Goal: Register for event/course: Register for event/course

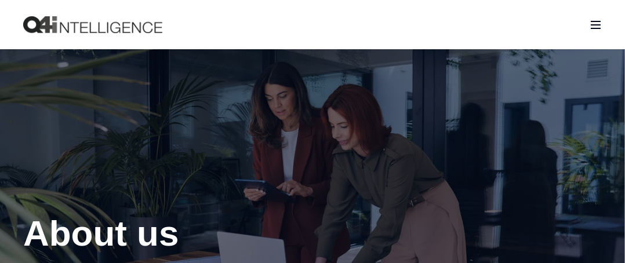
click at [591, 23] on div "Open Burger Menu" at bounding box center [596, 25] width 12 height 8
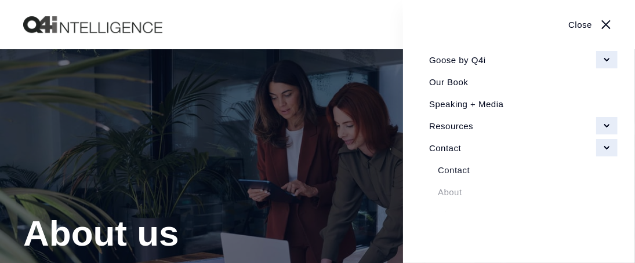
click at [609, 63] on link "Goose by Q4i" at bounding box center [519, 60] width 197 height 22
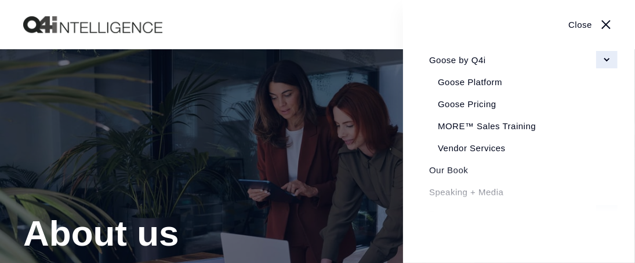
click at [606, 58] on link "Goose by Q4i" at bounding box center [519, 60] width 197 height 22
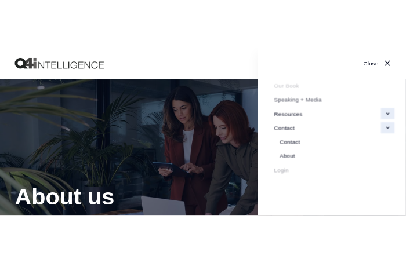
scroll to position [24, 0]
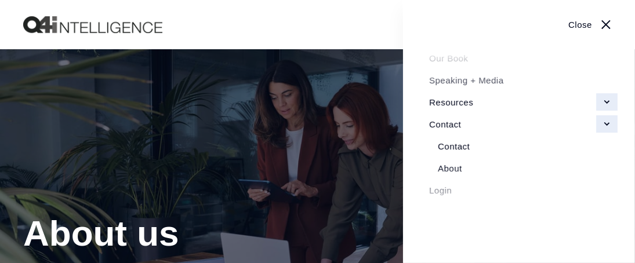
click at [439, 187] on link "Login" at bounding box center [519, 190] width 197 height 22
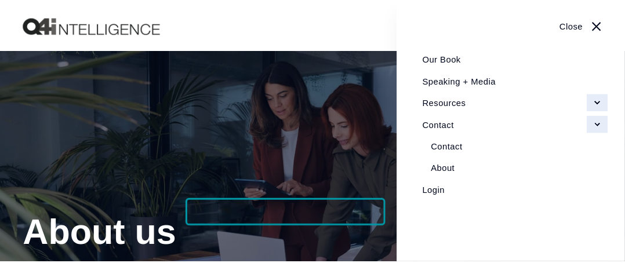
scroll to position [0, 0]
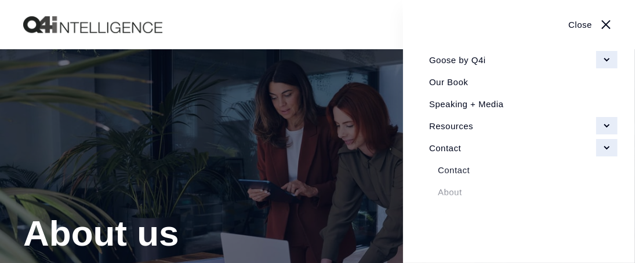
click at [582, 21] on link "Close" at bounding box center [519, 24] width 197 height 15
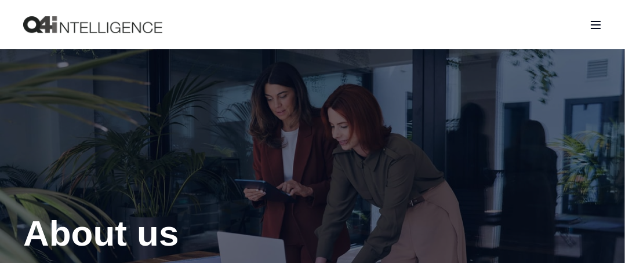
click at [596, 24] on span "Open Burger Menu" at bounding box center [597, 24] width 10 height 1
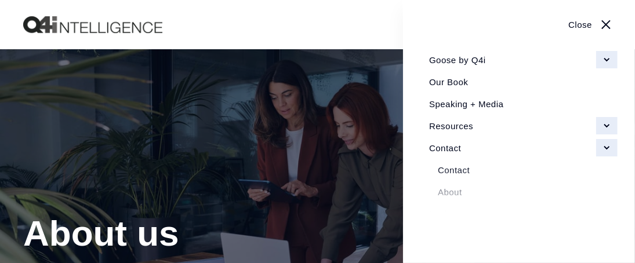
click at [607, 125] on link "Resources" at bounding box center [519, 126] width 197 height 22
click at [606, 24] on span "Close Burger Menu" at bounding box center [606, 24] width 0 height 0
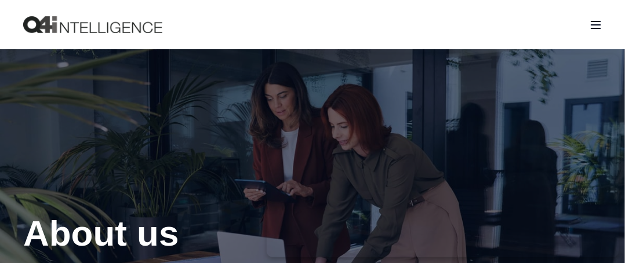
click at [176, 65] on div at bounding box center [312, 176] width 625 height 255
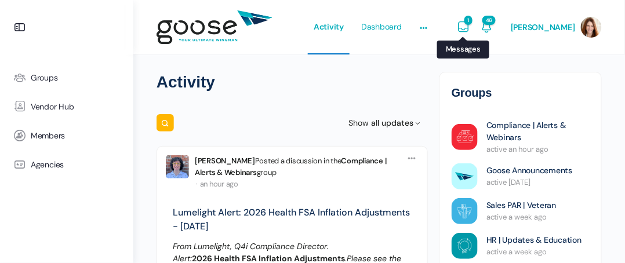
click at [470, 25] on icon "Messages" at bounding box center [464, 27] width 14 height 14
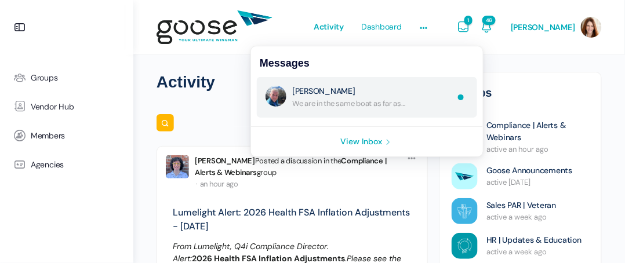
click at [369, 100] on link "Re: No Subject" at bounding box center [373, 97] width 162 height 23
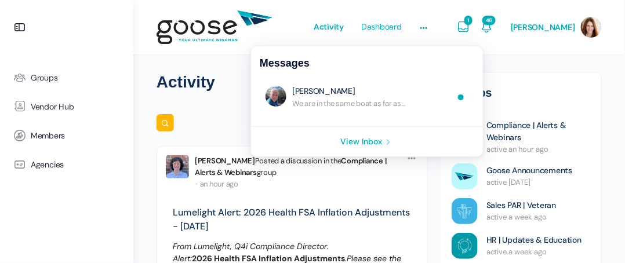
click at [375, 139] on link "View Inbox" at bounding box center [367, 142] width 232 height 30
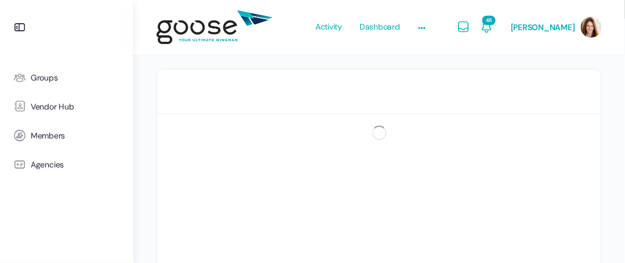
scroll to position [204, 0]
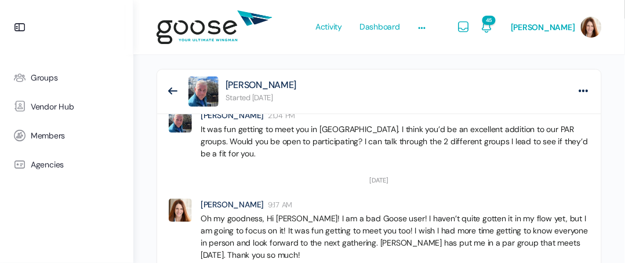
click at [0, 0] on span "Bret Brummitt: We are in the same boat as far as Goose notifications. […]" at bounding box center [0, 0] width 0 height 0
click at [0, 0] on div "Mark as unread Archive Report member Delete your messages Bret Brummitt Bret Br…" at bounding box center [0, 0] width 0 height 0
click at [0, 0] on time "12:02 PM" at bounding box center [0, 0] width 0 height 0
click at [0, 0] on icon at bounding box center [0, 0] width 0 height 0
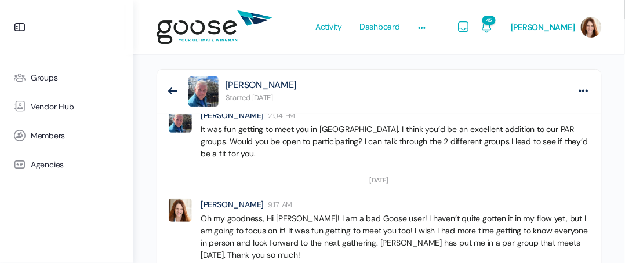
click at [0, 0] on span "Bret Brummitt:" at bounding box center [0, 0] width 0 height 0
click at [0, 0] on div "Mark as unread Archive Report member Delete your messages Bret Brummitt Bret Br…" at bounding box center [0, 0] width 0 height 0
click at [603, 10] on div "Activity Dashboard Learn Courses Map Your Growth Marketing Hub Sales Hub Servic…" at bounding box center [379, 27] width 457 height 55
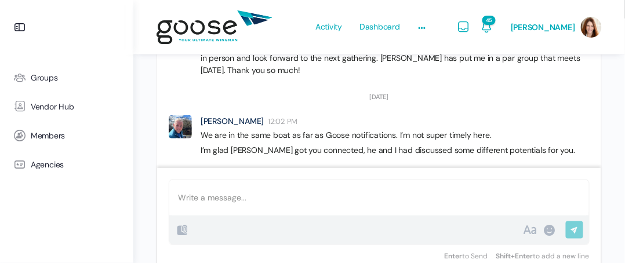
scroll to position [204, 0]
click at [415, 194] on div at bounding box center [379, 197] width 420 height 35
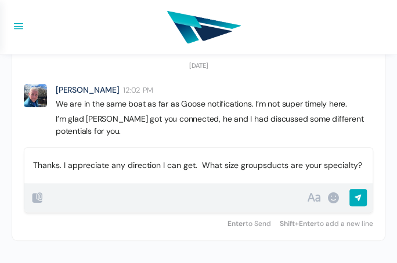
scroll to position [218, 0]
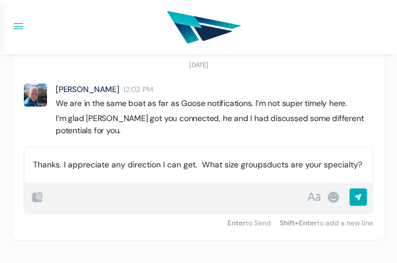
click at [192, 162] on p "Thanks. I appreciate any direction I can get. What size groupsducts are your sp…" at bounding box center [198, 165] width 331 height 12
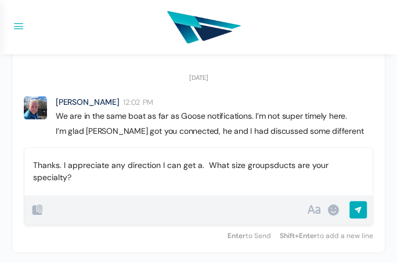
scroll to position [106, 0]
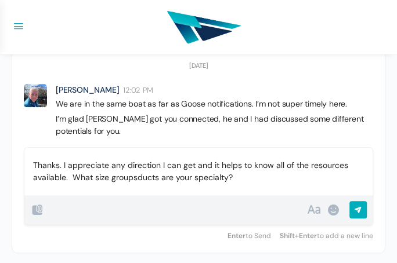
click at [135, 176] on p "Thanks. I appreciate any direction I can get and it helps to know all of the re…" at bounding box center [198, 172] width 331 height 24
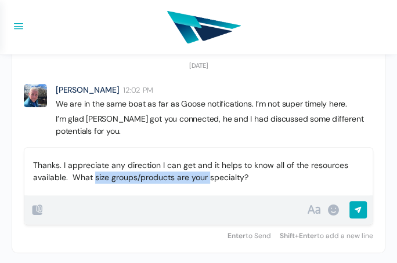
drag, startPoint x: 208, startPoint y: 179, endPoint x: 93, endPoint y: 179, distance: 114.9
click at [93, 179] on p "Thanks. I appreciate any direction I can get and it helps to know all of the re…" at bounding box center [198, 172] width 331 height 24
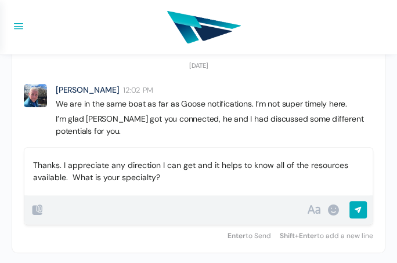
click at [358, 205] on input "Send Reply" at bounding box center [357, 211] width 17 height 20
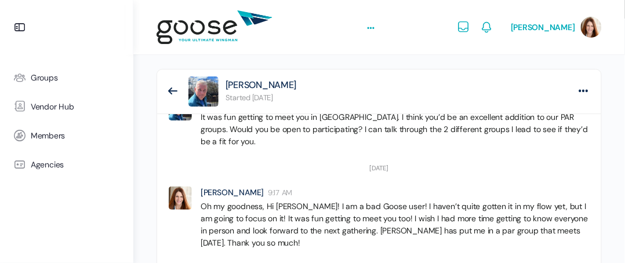
scroll to position [204, 0]
click at [426, 25] on icon at bounding box center [422, 27] width 9 height 9
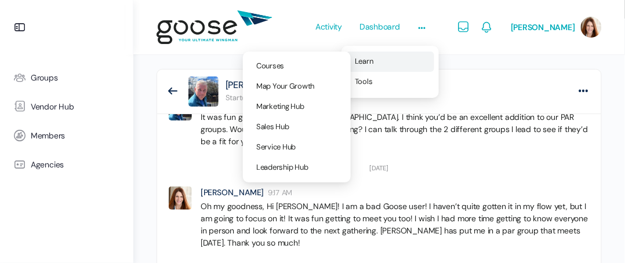
click at [374, 60] on span "Learn" at bounding box center [364, 61] width 19 height 10
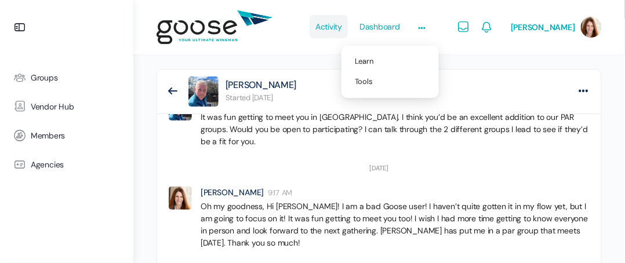
click at [342, 24] on span "Activity" at bounding box center [329, 26] width 27 height 55
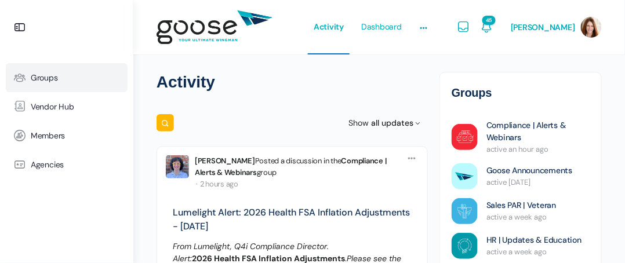
click at [47, 76] on span "Groups" at bounding box center [44, 78] width 27 height 10
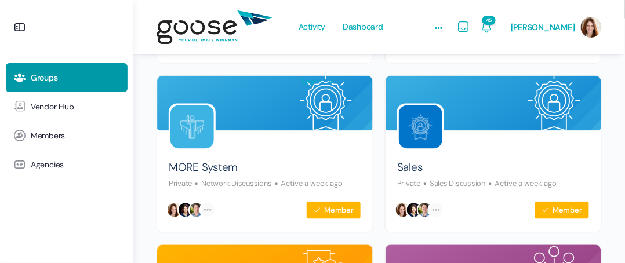
scroll to position [451, 0]
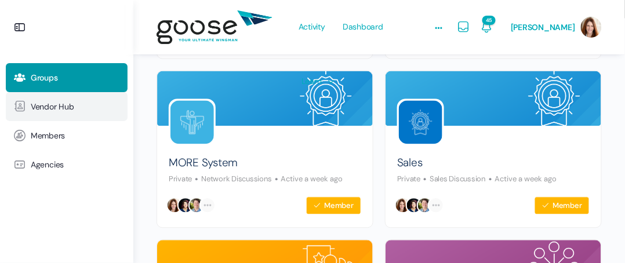
click at [41, 109] on span "Vendor Hub" at bounding box center [53, 107] width 44 height 10
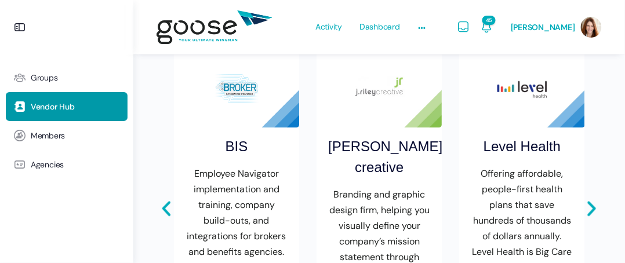
scroll to position [615, 0]
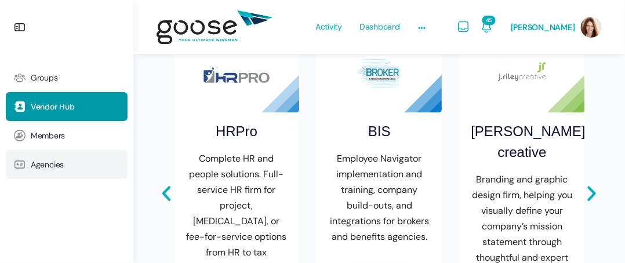
click at [51, 163] on span "Agencies" at bounding box center [47, 165] width 33 height 10
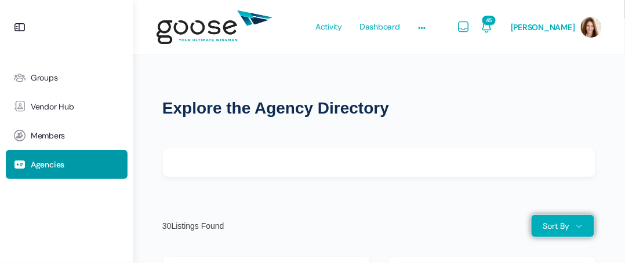
click at [215, 32] on img at bounding box center [215, 28] width 116 height 46
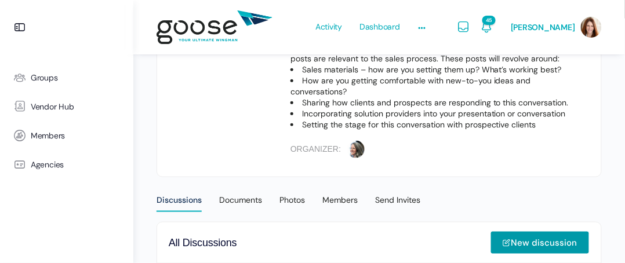
scroll to position [416, 0]
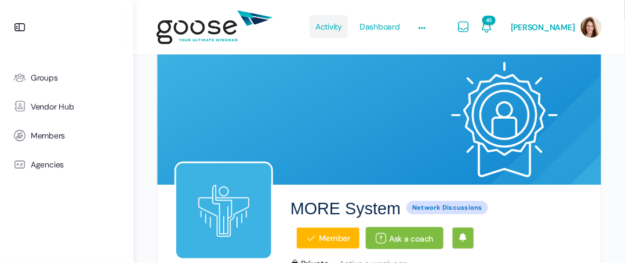
click at [339, 24] on span "Activity" at bounding box center [329, 26] width 27 height 55
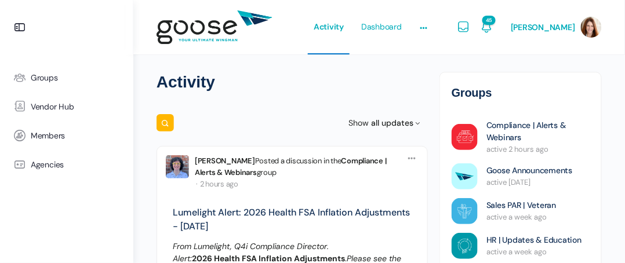
scroll to position [8, 0]
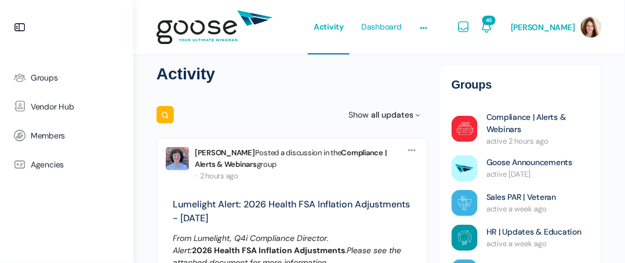
click at [625, 73] on html "Groups Vendor Hub Members Agencies Activity Dashboard Learn Courses Map Your Gr…" at bounding box center [312, 123] width 625 height 263
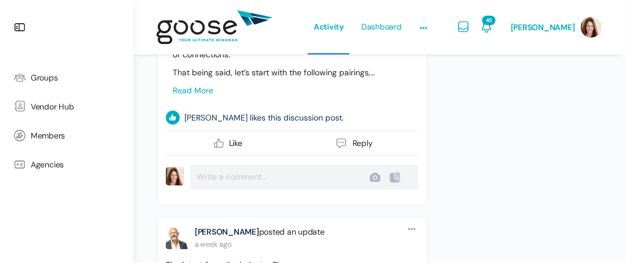
scroll to position [2498, 0]
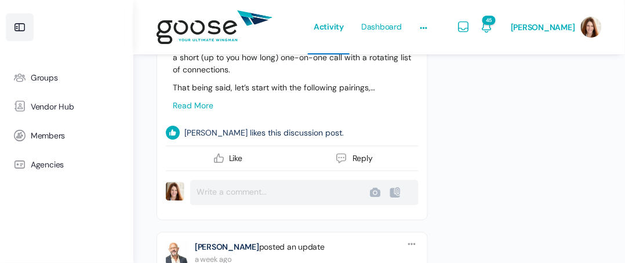
click at [18, 24] on icon at bounding box center [20, 27] width 14 height 14
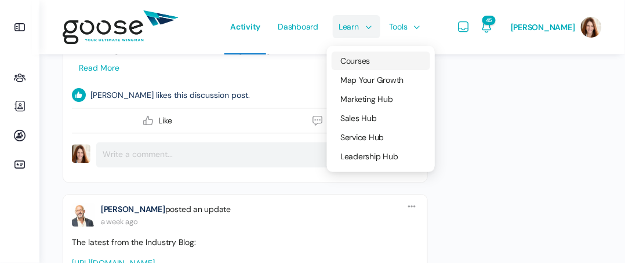
click at [365, 61] on span "Courses" at bounding box center [355, 61] width 30 height 10
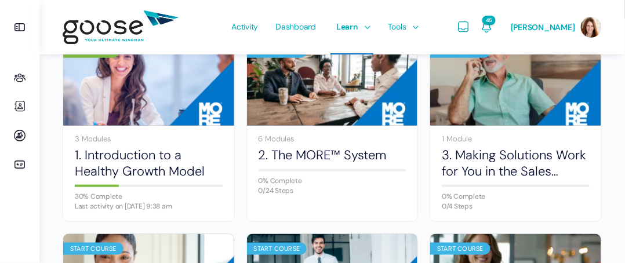
scroll to position [161, 0]
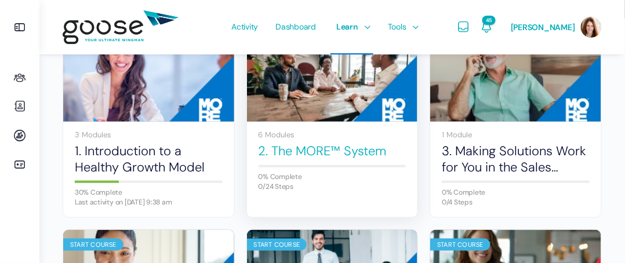
click at [295, 153] on link "2. The MORE™ System" at bounding box center [333, 151] width 148 height 16
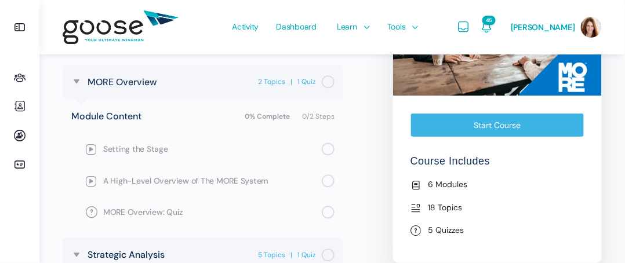
scroll to position [611, 0]
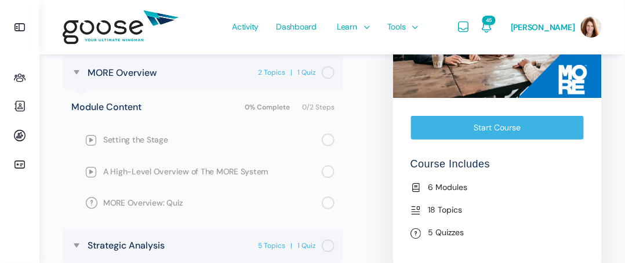
click at [498, 125] on link "Start Course" at bounding box center [498, 127] width 174 height 24
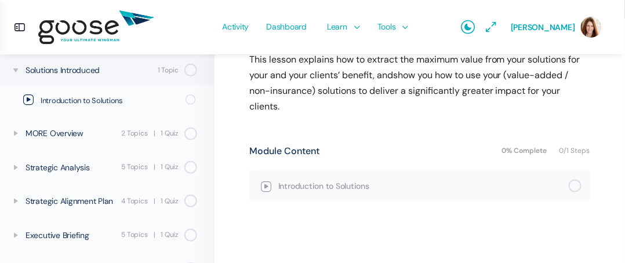
scroll to position [193, 0]
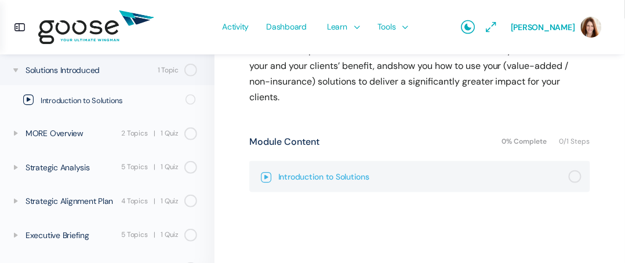
click at [338, 171] on span "Introduction to Solutions" at bounding box center [423, 177] width 291 height 13
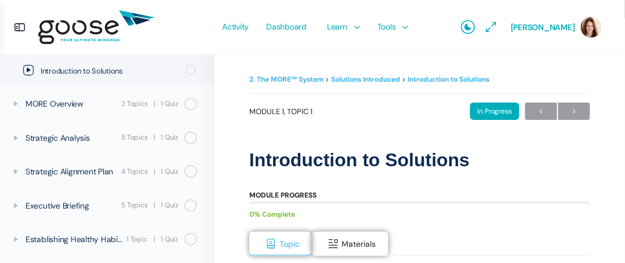
click at [497, 113] on div "In Progress" at bounding box center [494, 111] width 49 height 17
click at [573, 110] on span "→" at bounding box center [575, 112] width 32 height 16
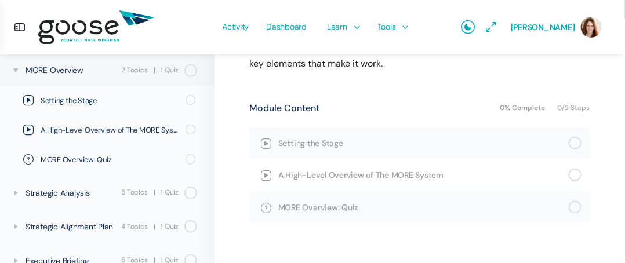
scroll to position [226, 0]
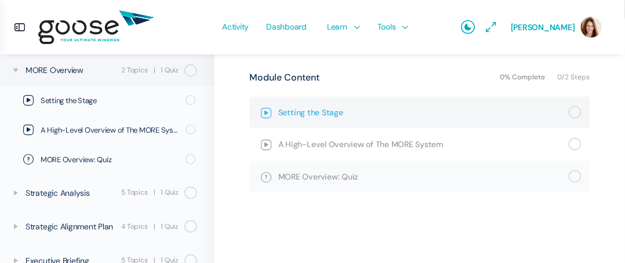
click at [311, 110] on span "Setting the Stage" at bounding box center [423, 112] width 291 height 13
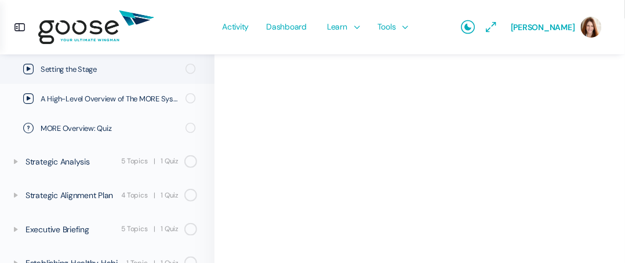
scroll to position [222, 0]
click at [623, 132] on div "2. The MORE™ System MORE Overview Setting the Stage In Progress Module 2, Topic…" at bounding box center [420, 128] width 411 height 592
